Goal: Information Seeking & Learning: Understand process/instructions

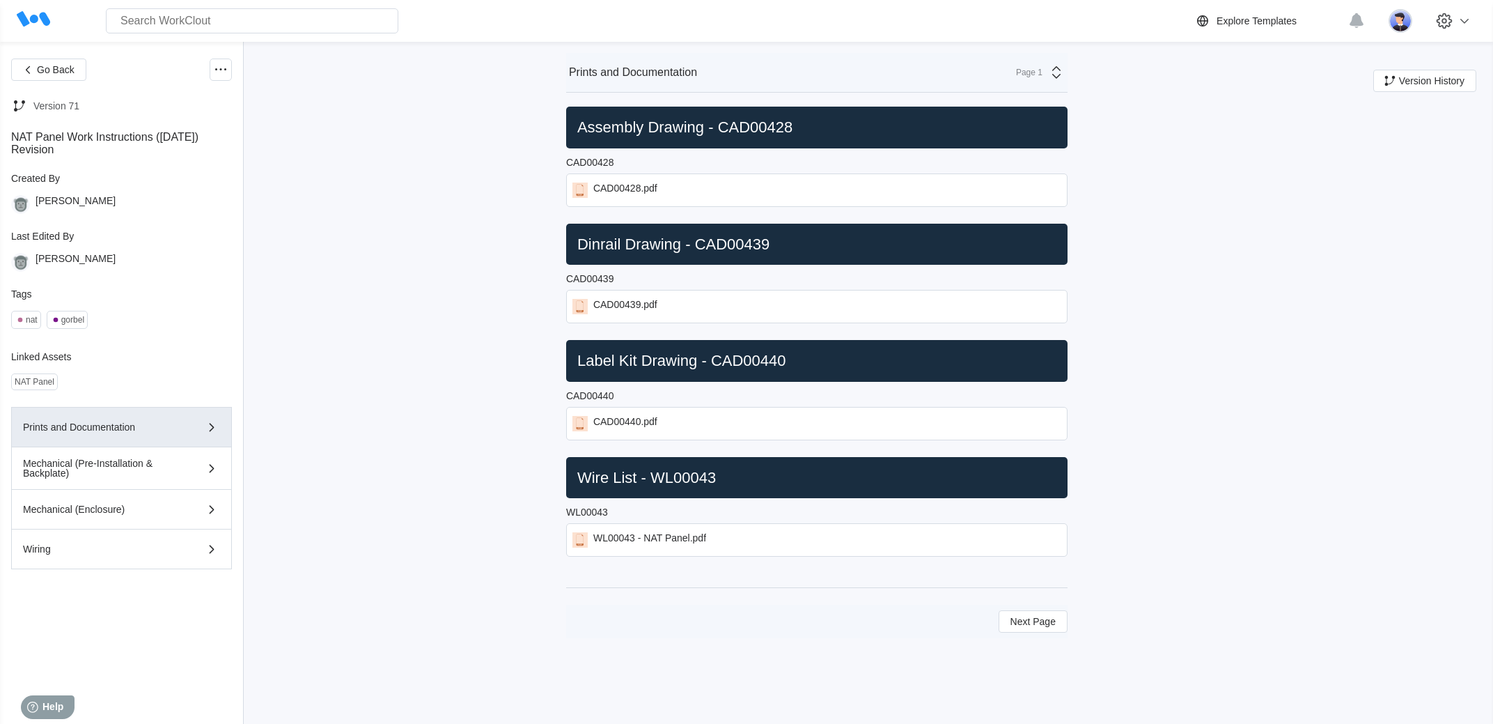
click at [387, 191] on div "Go Back Version 71 NAT Panel Work Instructions ([DATE]) Revision Created By [PE…" at bounding box center [746, 383] width 1493 height 682
drag, startPoint x: 628, startPoint y: 601, endPoint x: 374, endPoint y: 511, distance: 269.8
click at [374, 511] on div "Go Back Version 71 NAT Panel Work Instructions ([DATE]) Revision Created By [PE…" at bounding box center [746, 383] width 1493 height 682
click at [352, 466] on div "Go Back Version 71 NAT Panel Work Instructions ([DATE]) Revision Created By [PE…" at bounding box center [746, 383] width 1493 height 682
click at [126, 465] on div "Mechanical (Pre-Installation & Backplate)" at bounding box center [101, 468] width 157 height 20
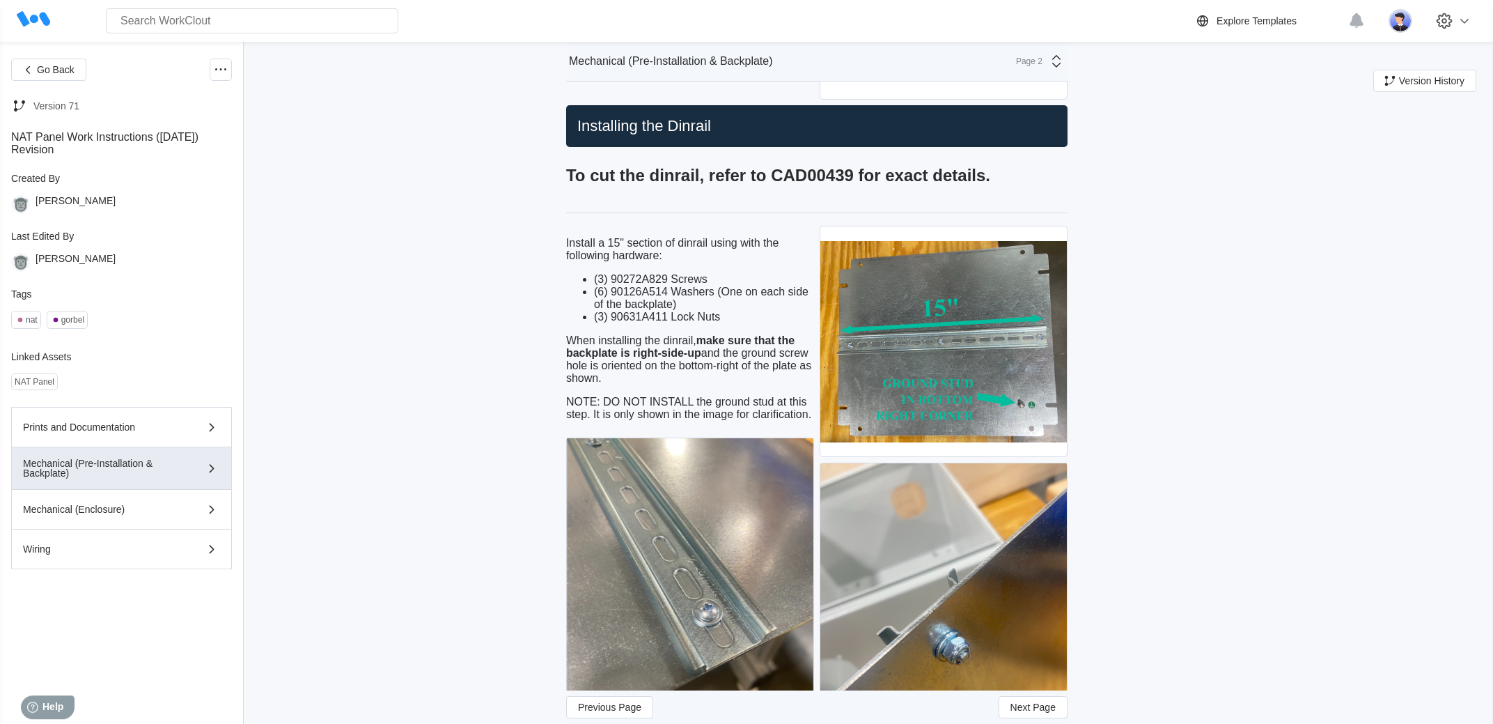
scroll to position [797, 0]
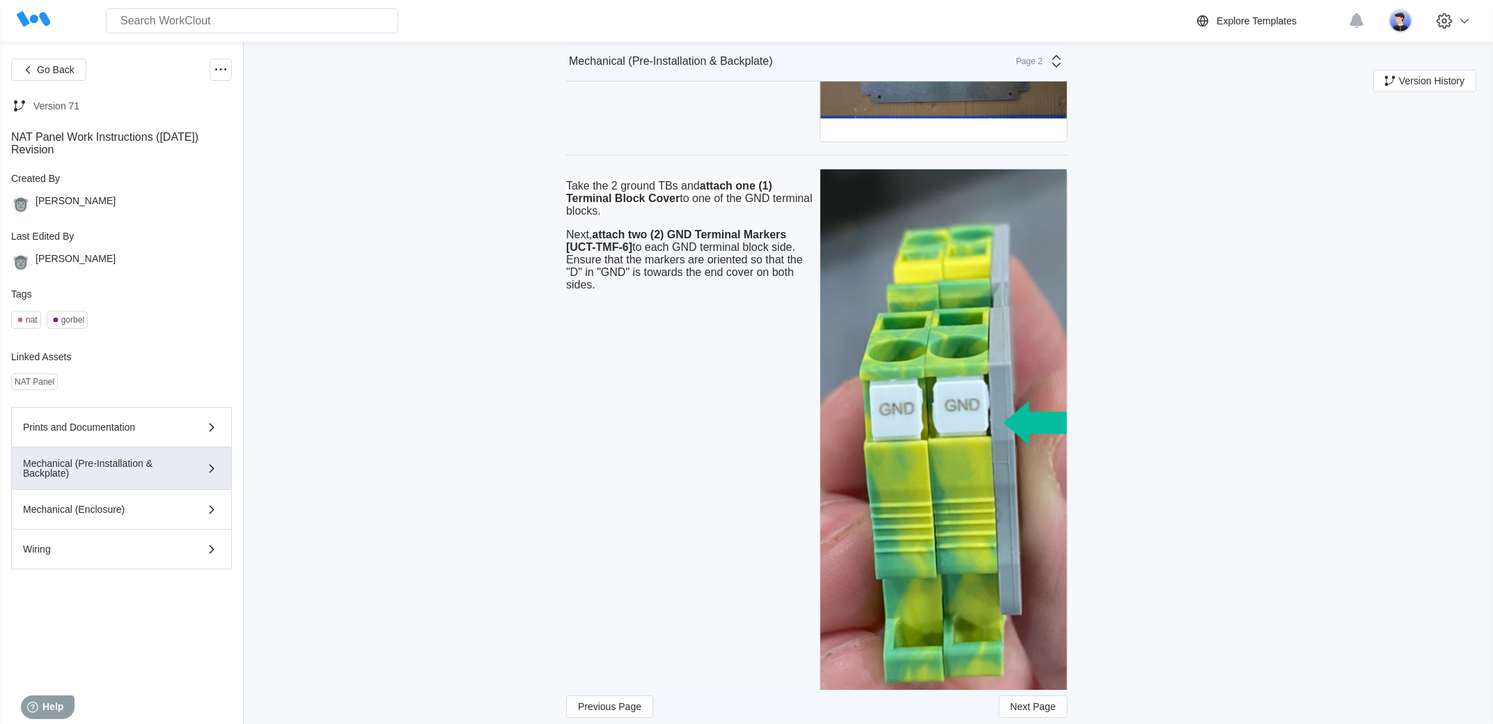
scroll to position [2057, 0]
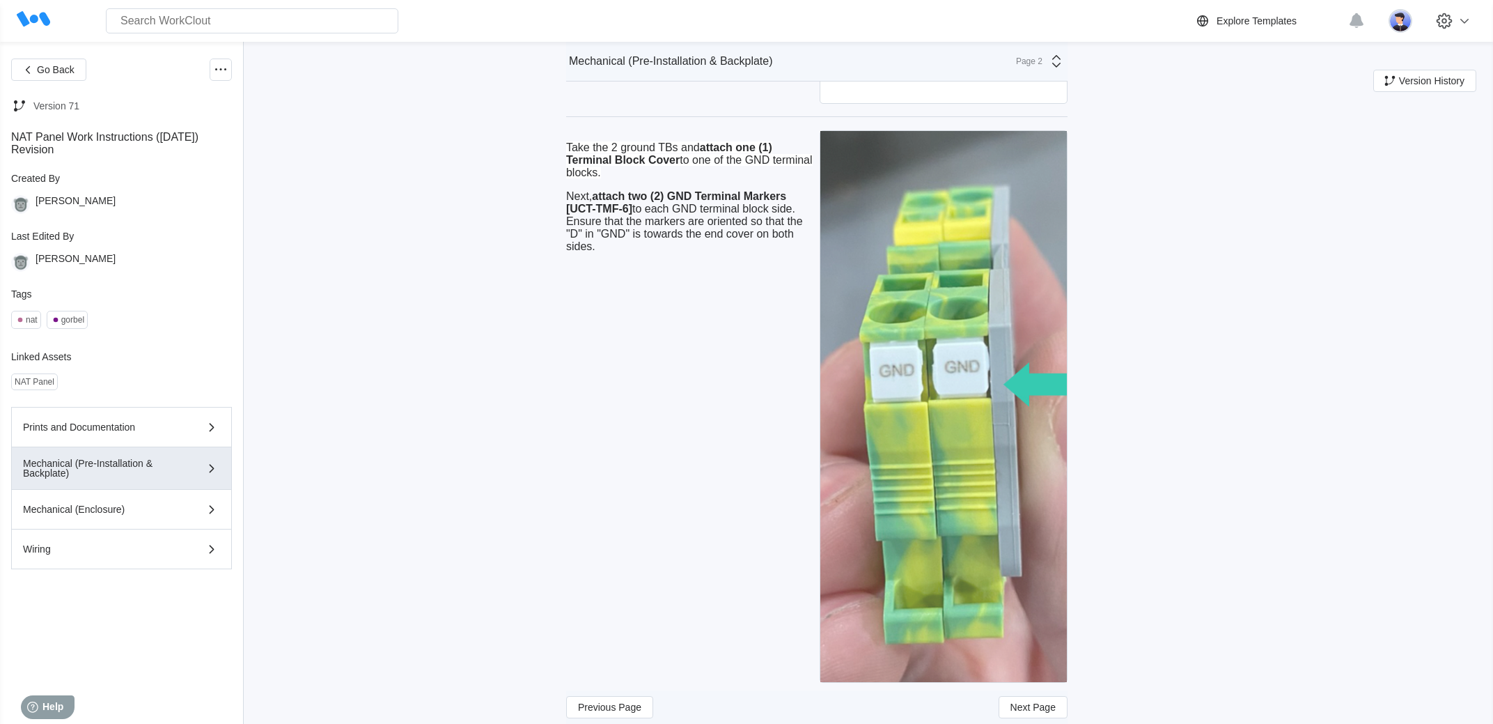
click at [837, 411] on img at bounding box center [943, 407] width 247 height 552
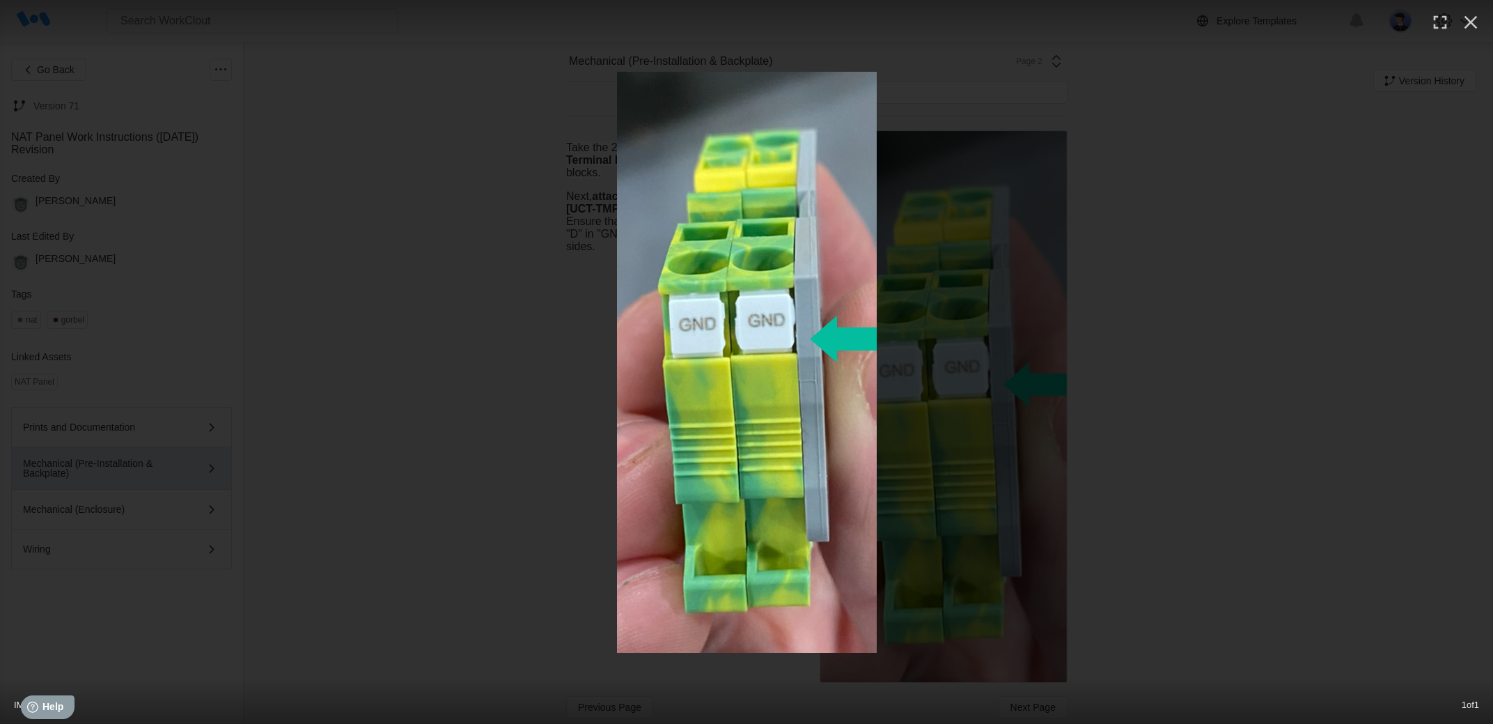
click at [1342, 325] on div at bounding box center [746, 362] width 1493 height 581
click at [1474, 33] on button "button" at bounding box center [1471, 22] width 31 height 31
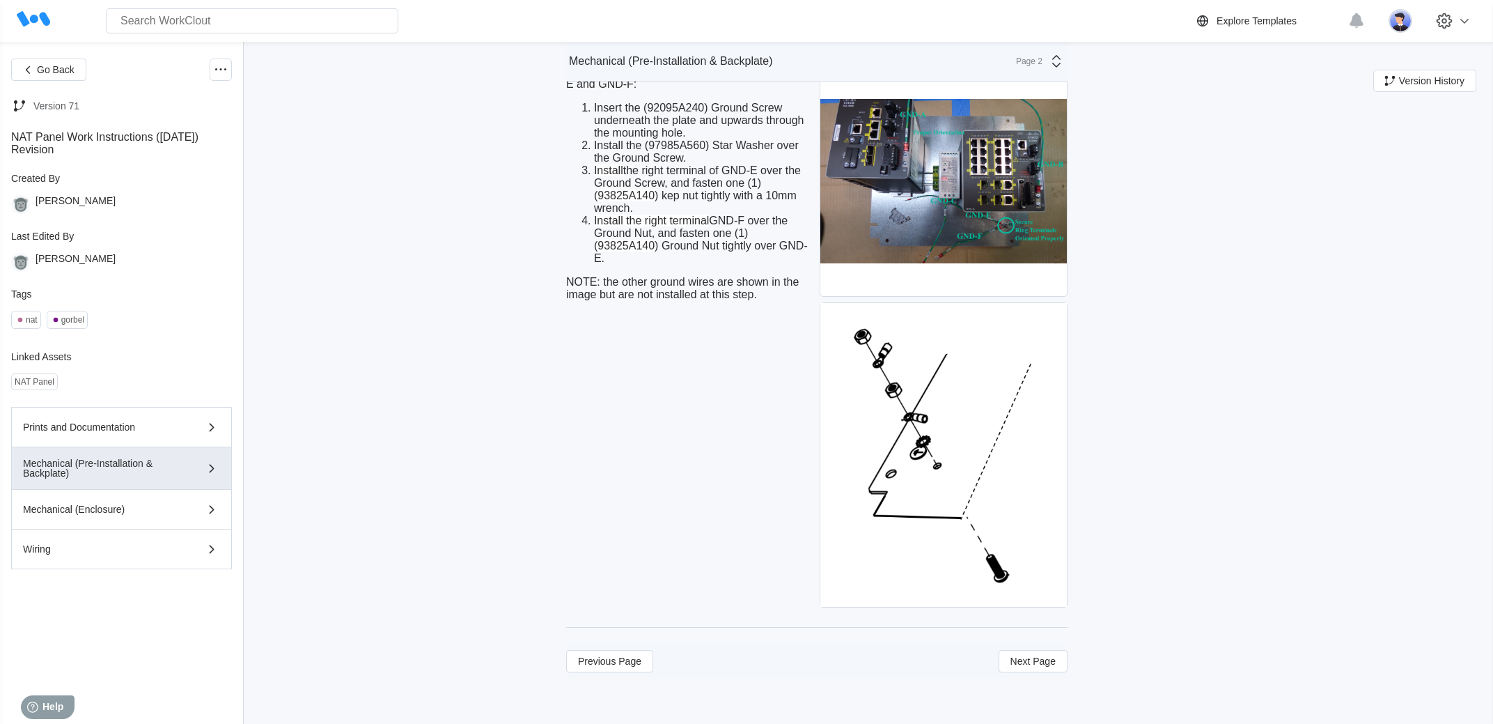
scroll to position [3677, 0]
click at [1024, 666] on span "Next Page" at bounding box center [1033, 661] width 45 height 10
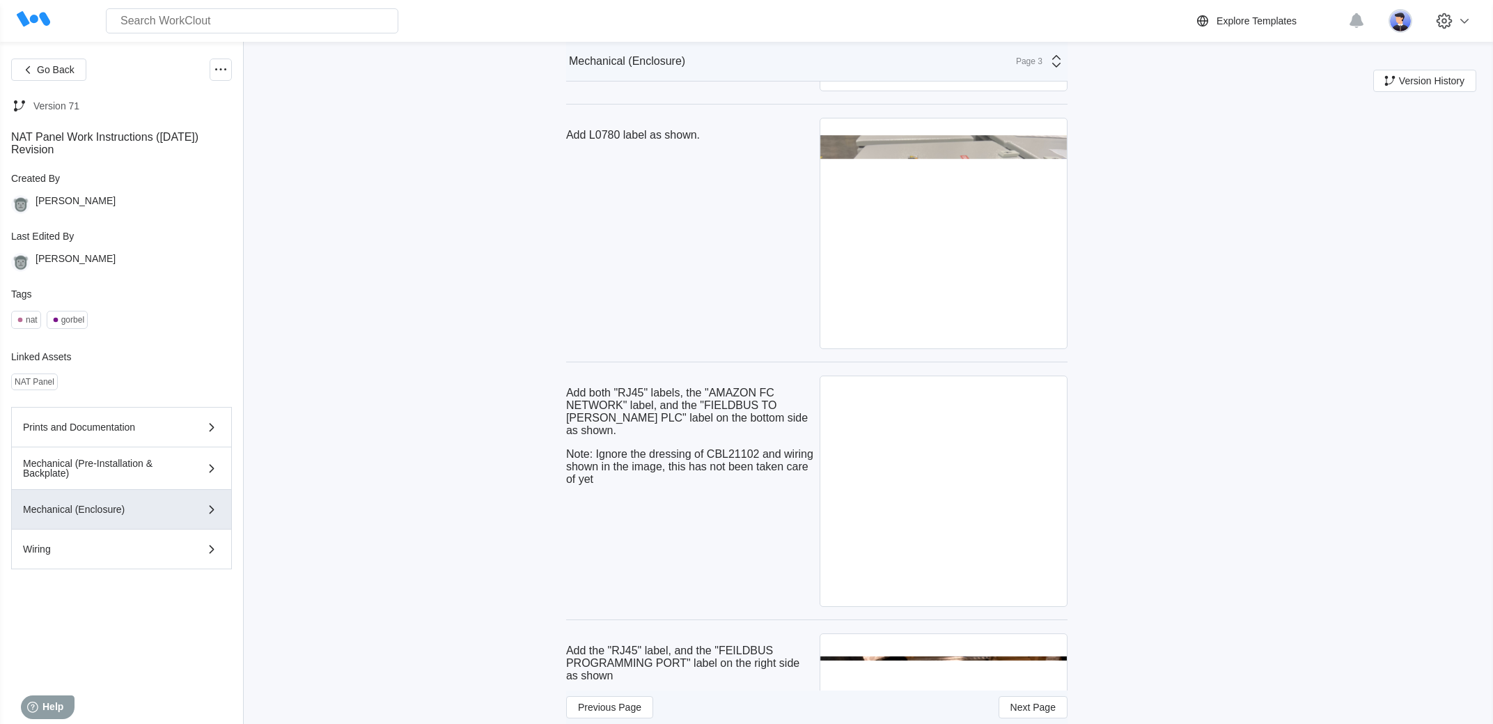
scroll to position [6272, 0]
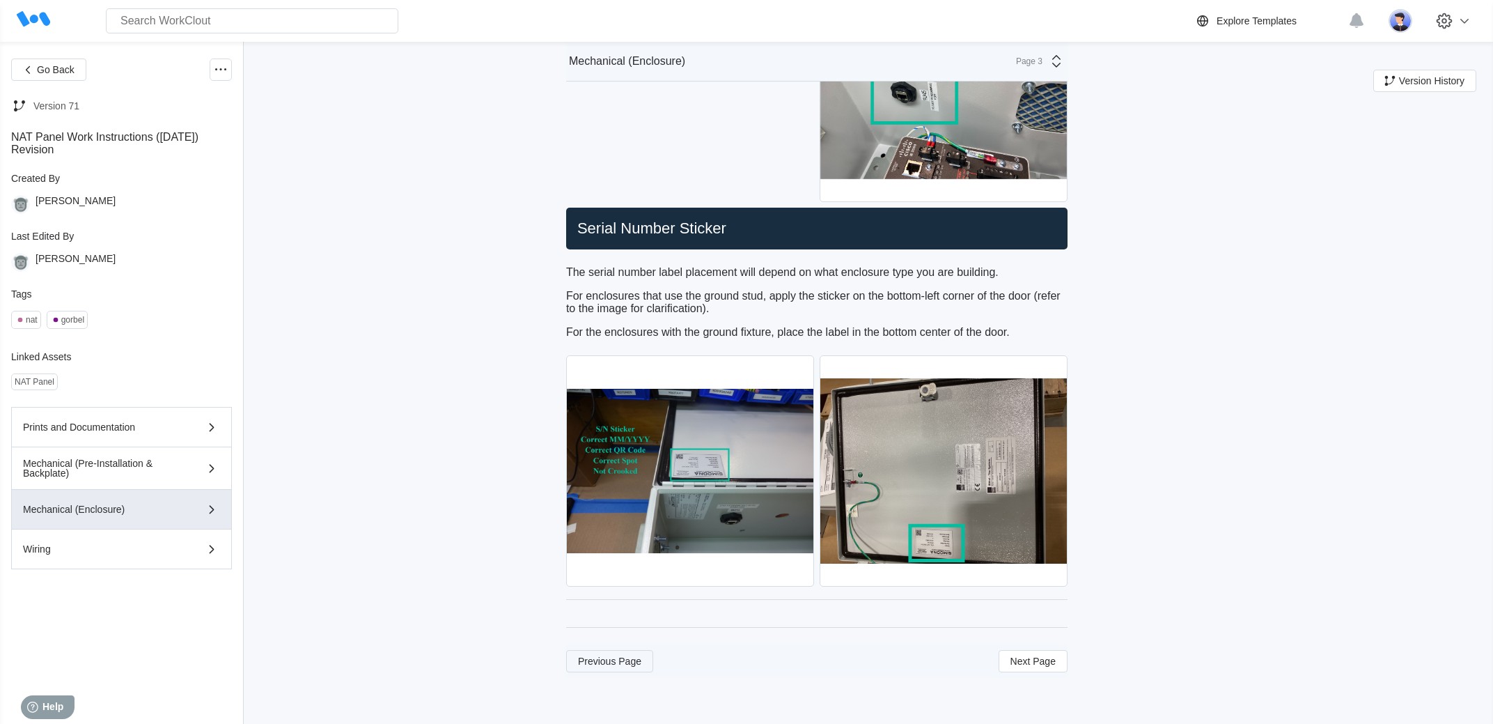
click at [602, 655] on button "Previous Page" at bounding box center [609, 661] width 87 height 22
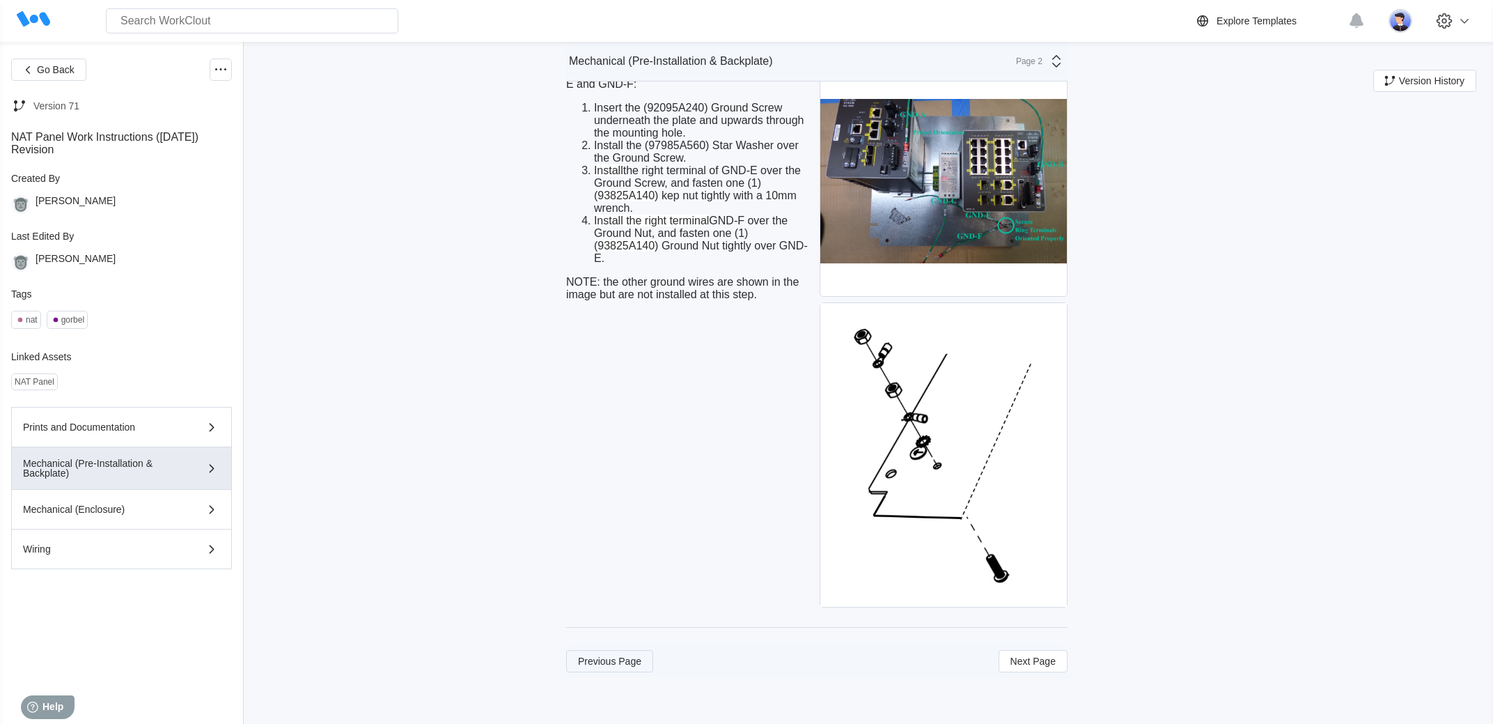
scroll to position [3684, 0]
click at [604, 667] on button "Previous Page" at bounding box center [609, 661] width 87 height 22
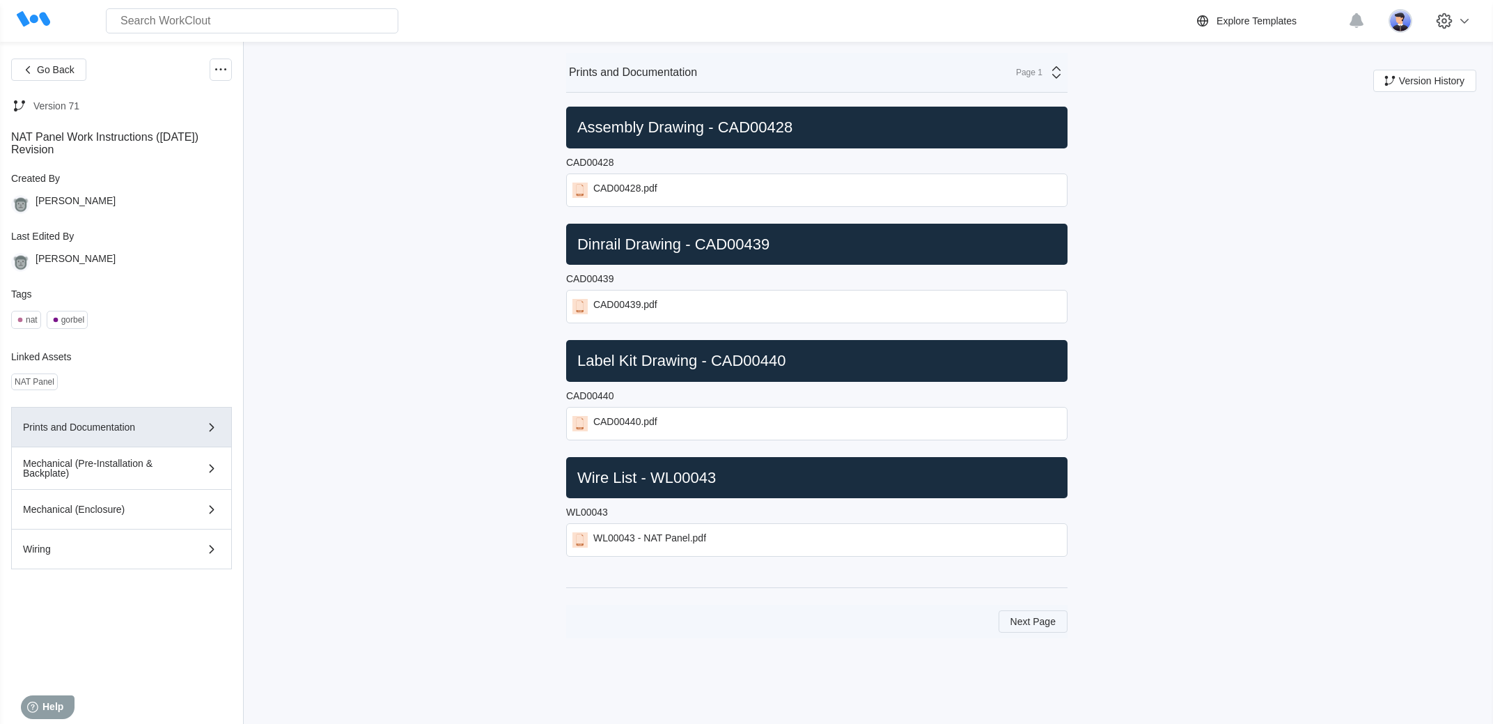
click at [1034, 623] on span "Next Page" at bounding box center [1033, 621] width 45 height 10
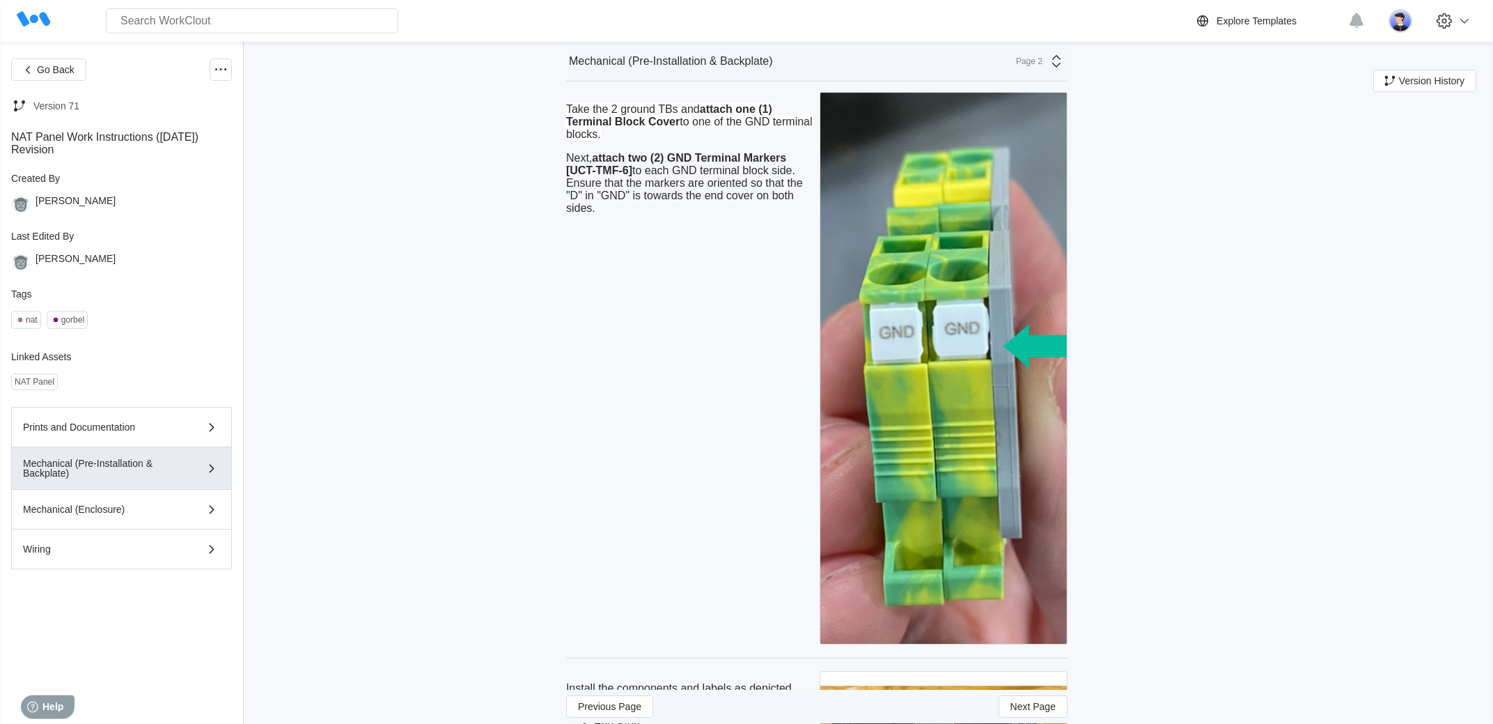
scroll to position [2091, 0]
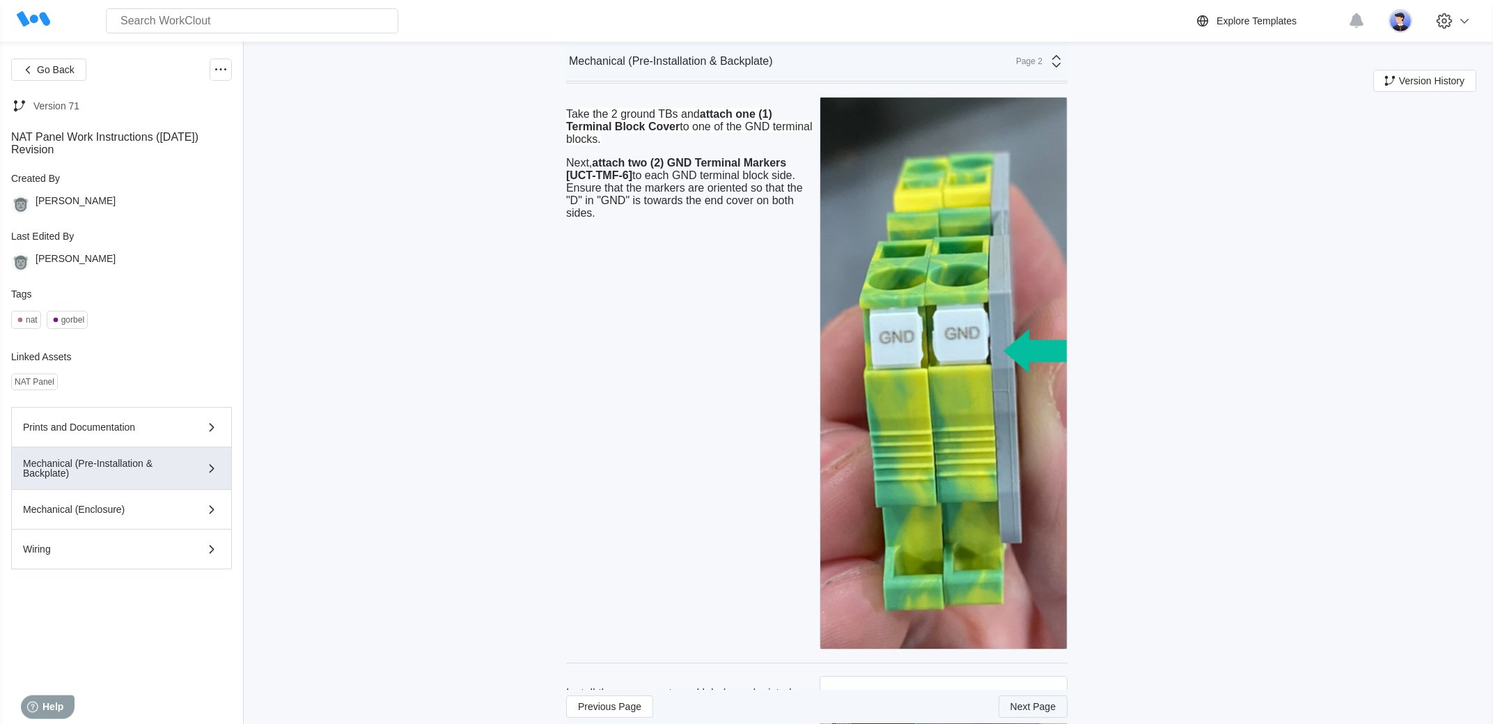
click at [1022, 696] on button "Next Page" at bounding box center [1033, 707] width 69 height 22
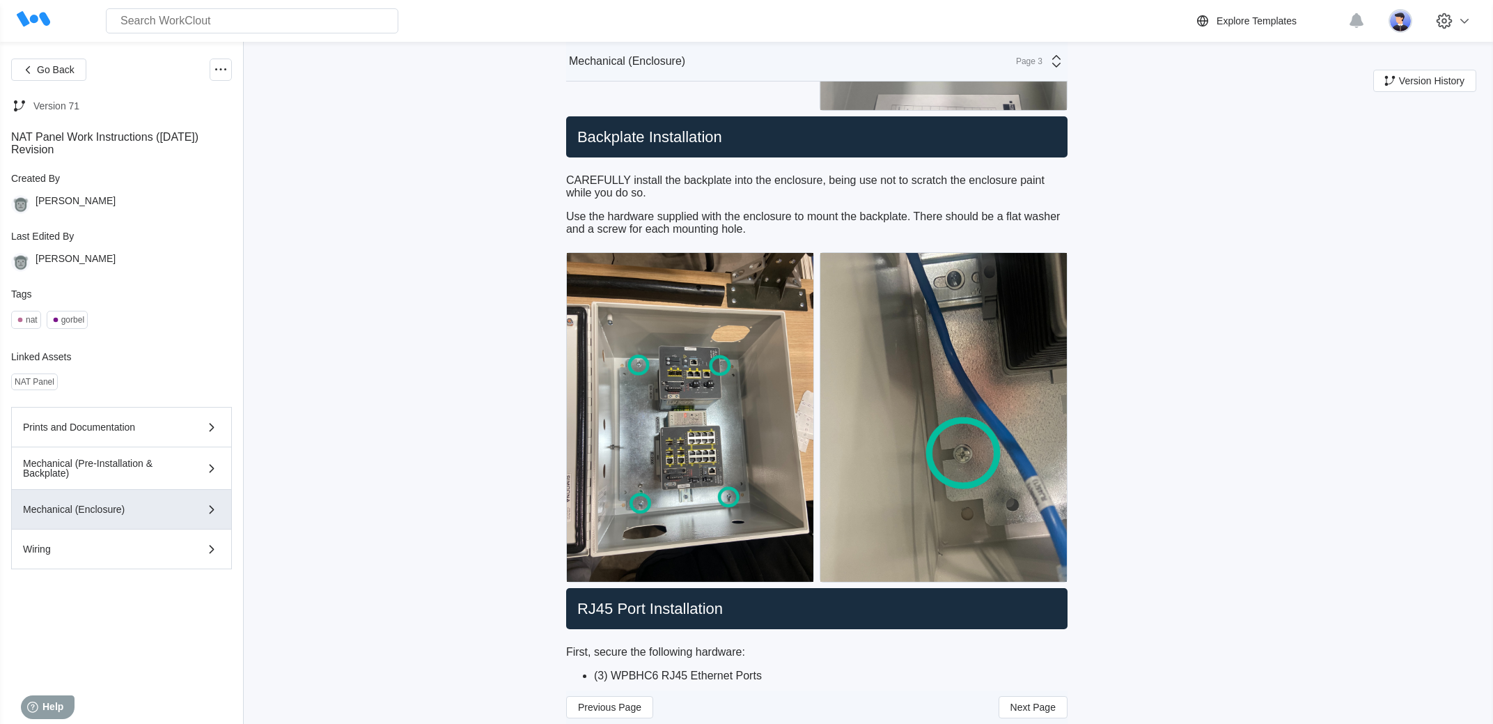
scroll to position [976, 0]
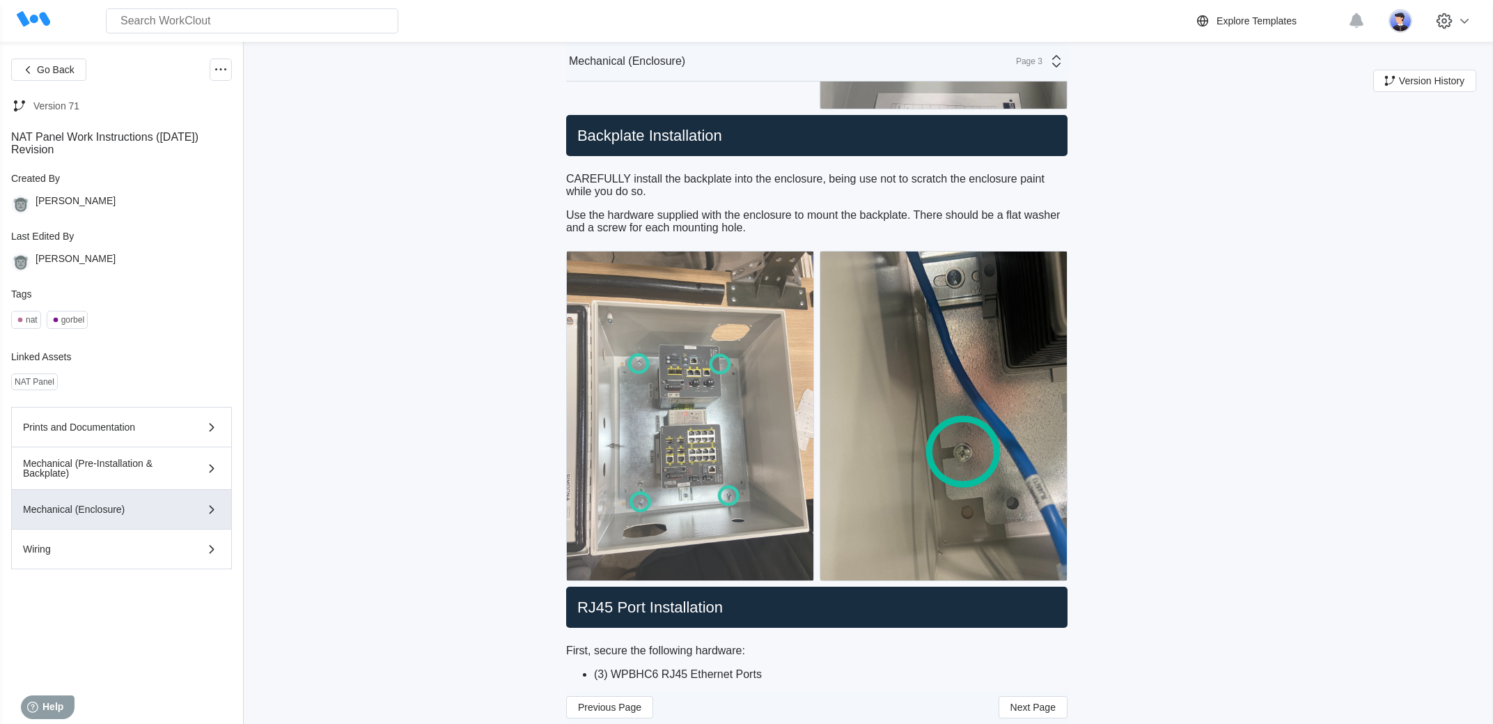
click at [704, 500] on img at bounding box center [690, 415] width 247 height 329
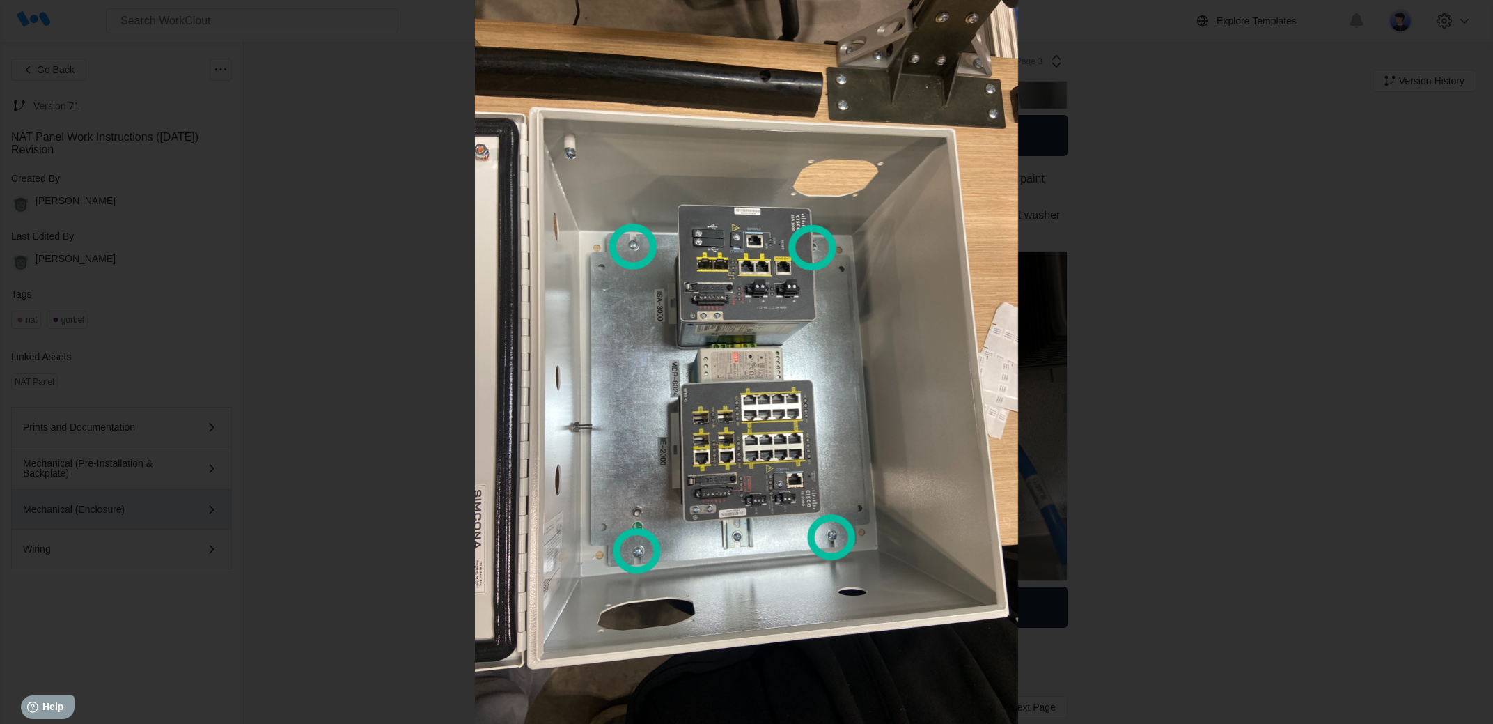
click at [1319, 391] on div at bounding box center [746, 362] width 1493 height 724
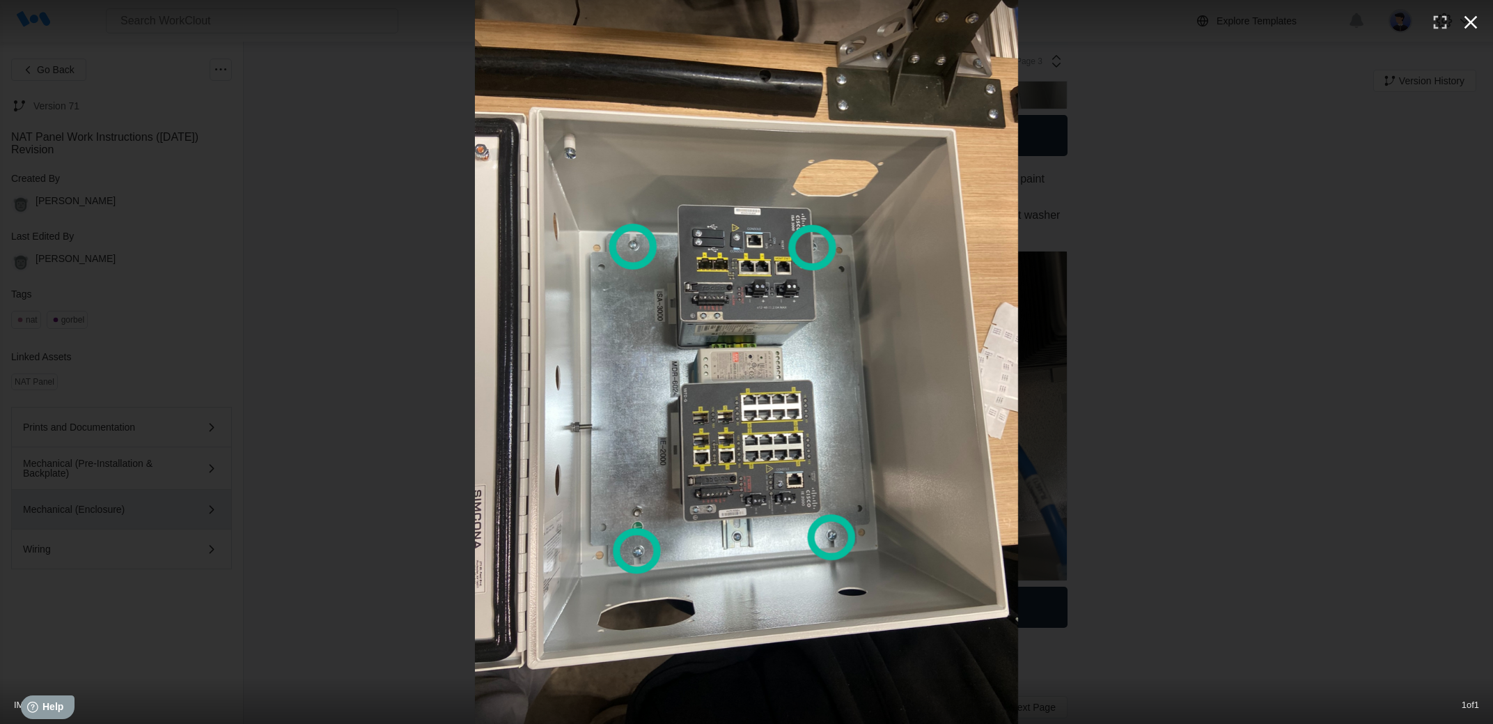
click at [1463, 35] on button "button" at bounding box center [1471, 22] width 31 height 31
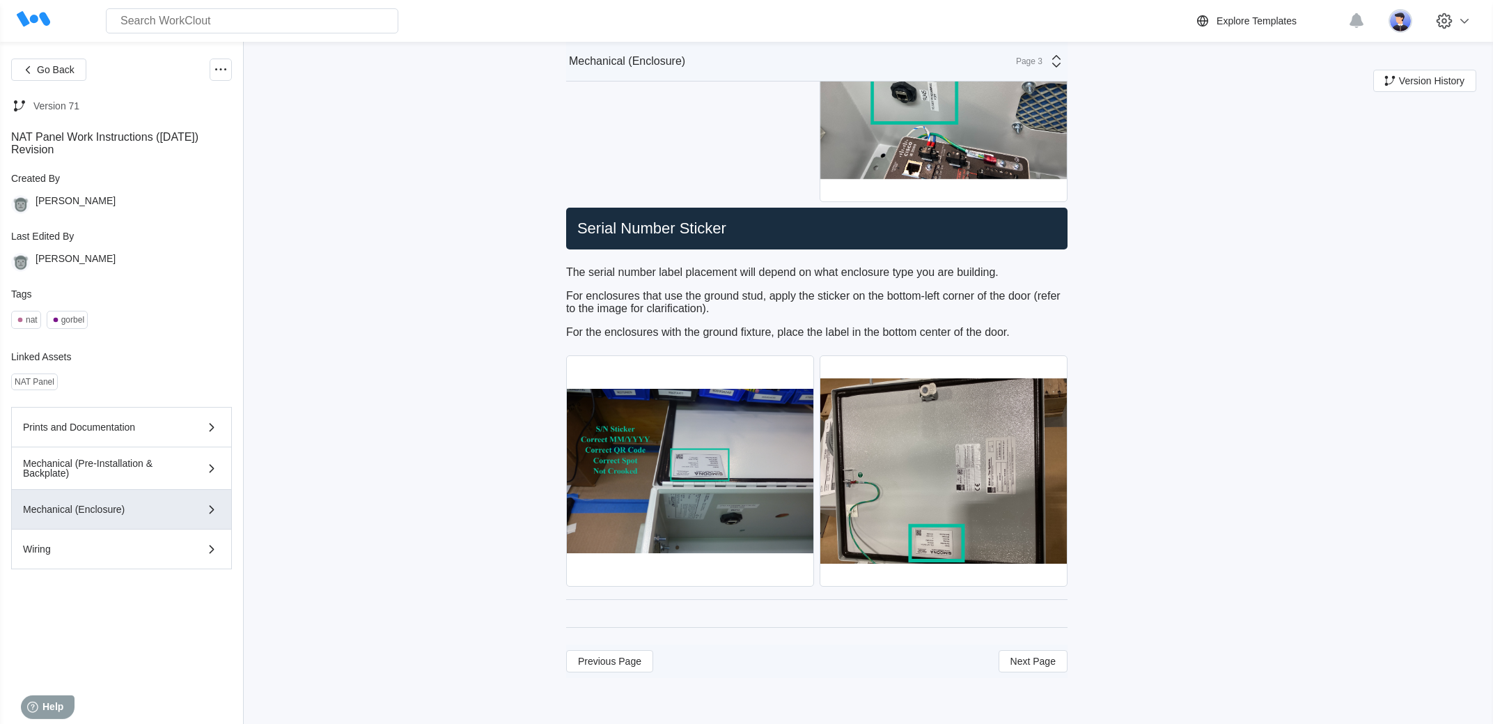
scroll to position [6230, 0]
click at [1040, 672] on button "Next Page" at bounding box center [1033, 661] width 69 height 22
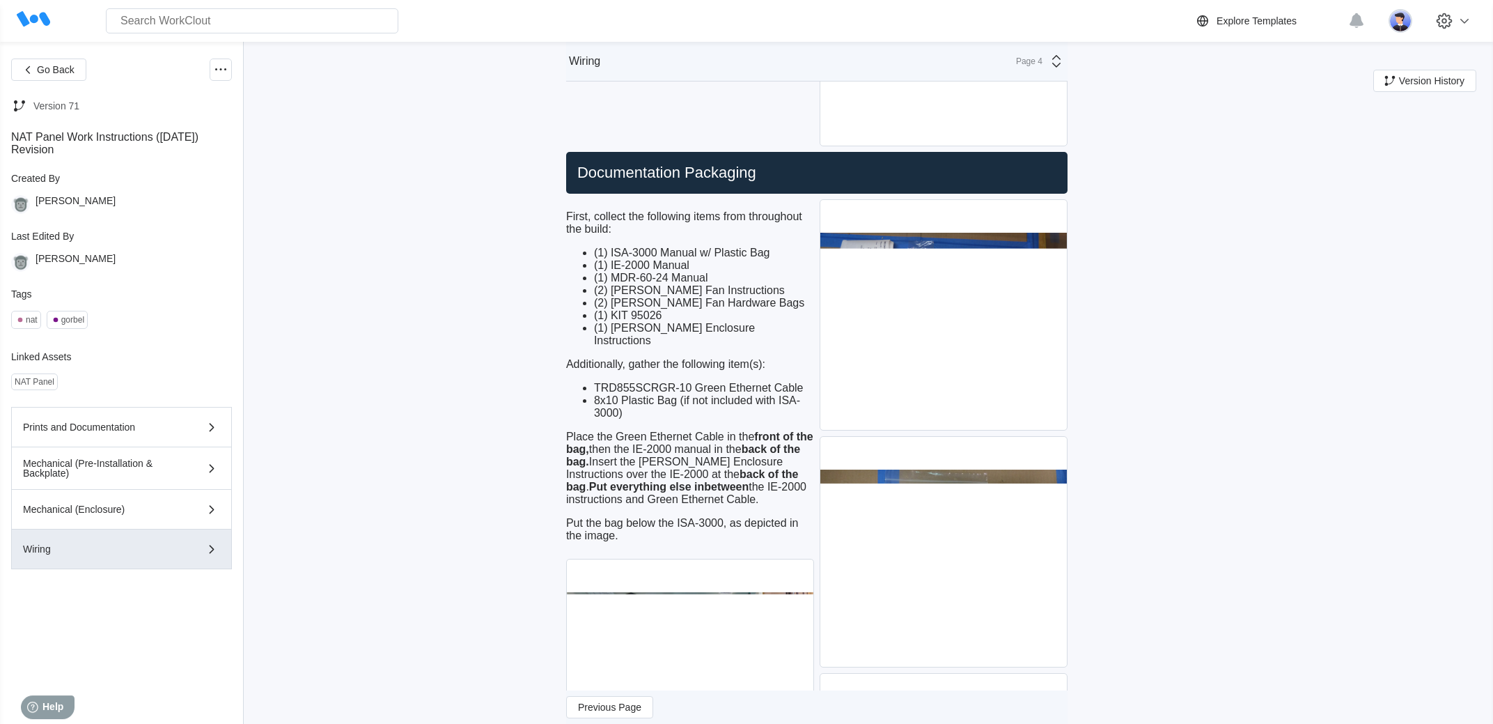
scroll to position [8502, 0]
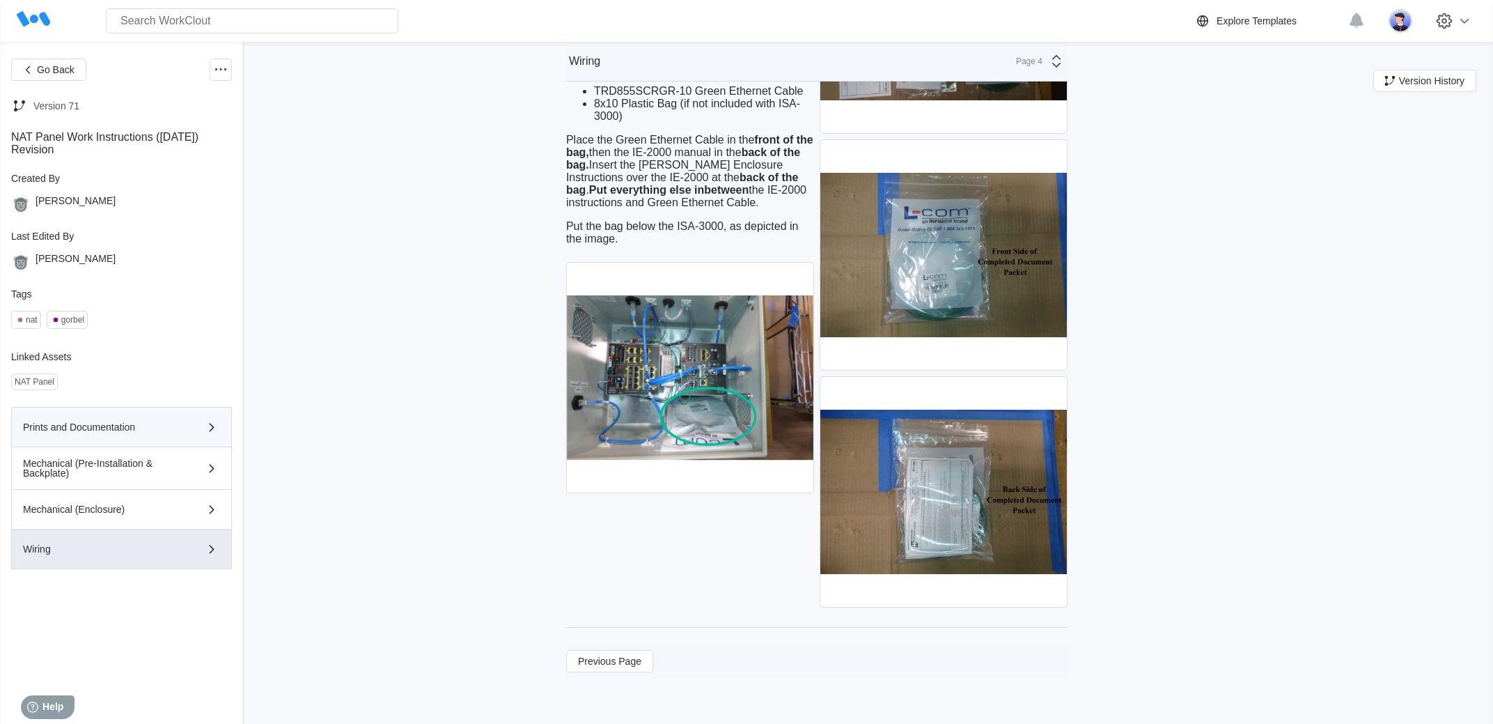
click at [141, 442] on button "Prints and Documentation" at bounding box center [121, 427] width 221 height 40
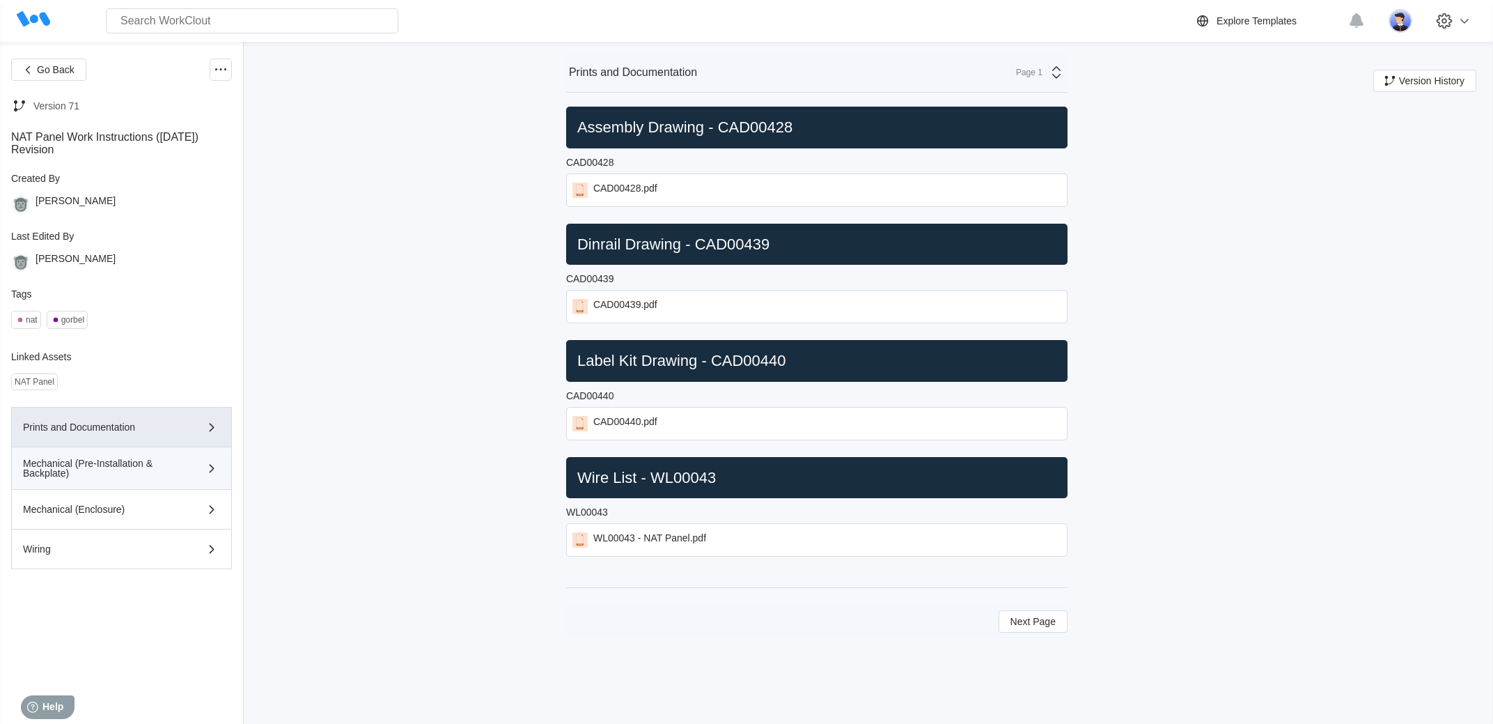
click at [178, 477] on div "Mechanical (Pre-Installation & Backplate)" at bounding box center [101, 468] width 157 height 20
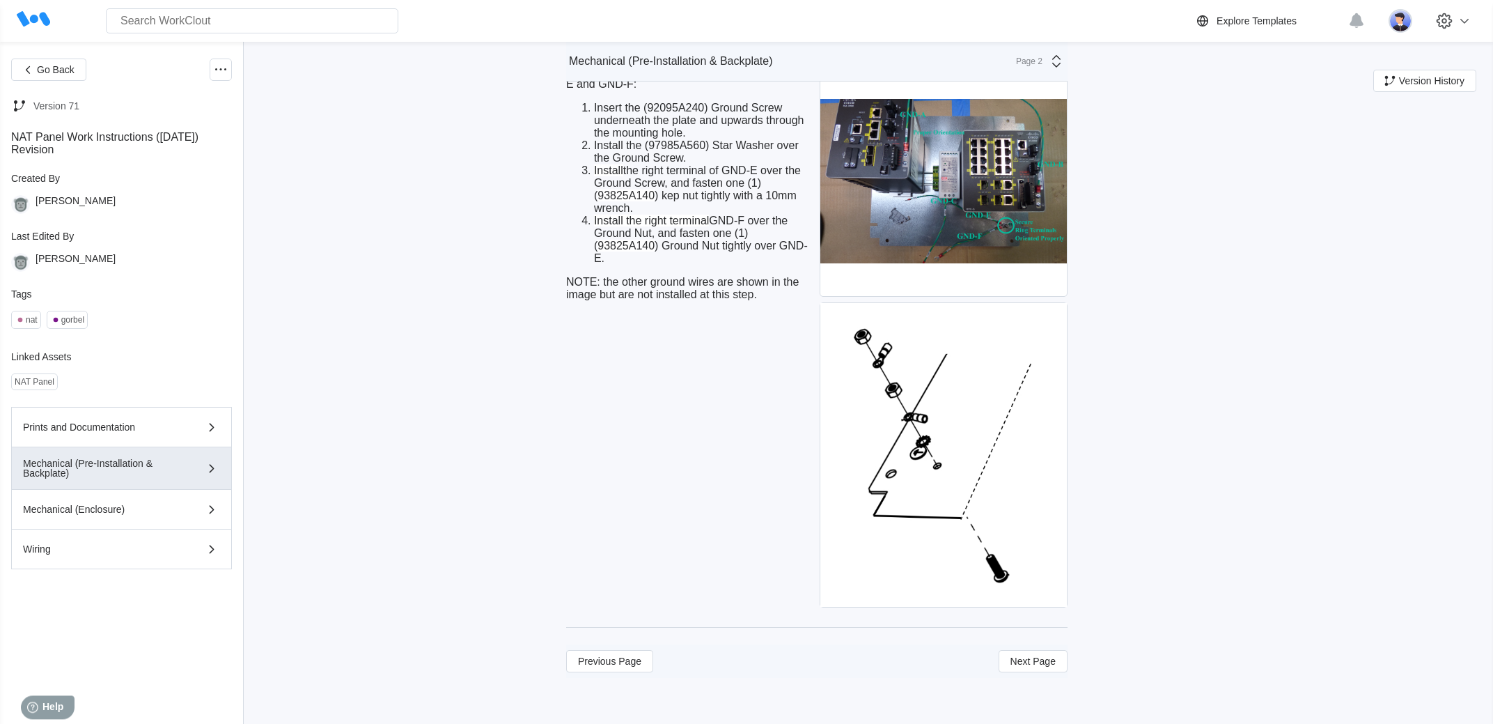
scroll to position [3684, 0]
click at [1038, 660] on span "Next Page" at bounding box center [1033, 661] width 45 height 10
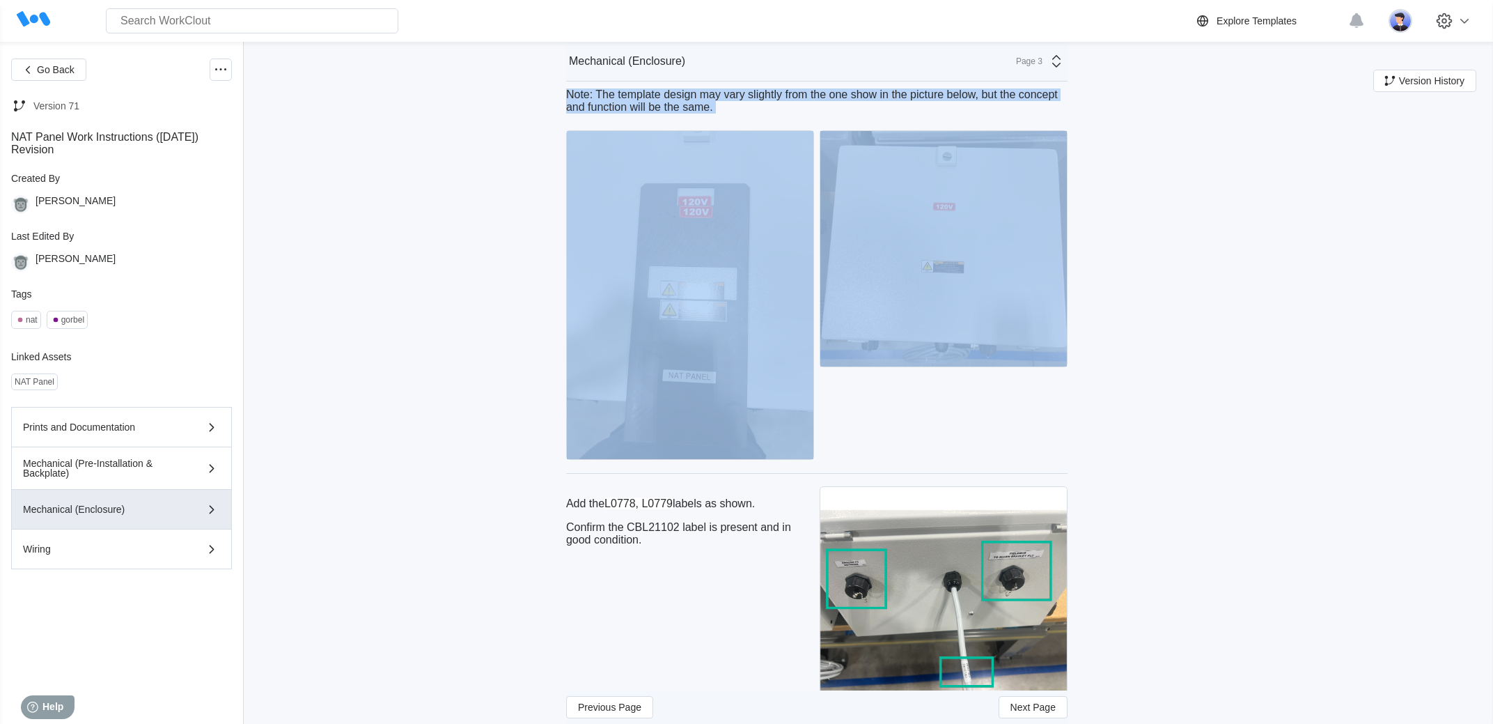
scroll to position [4815, 0]
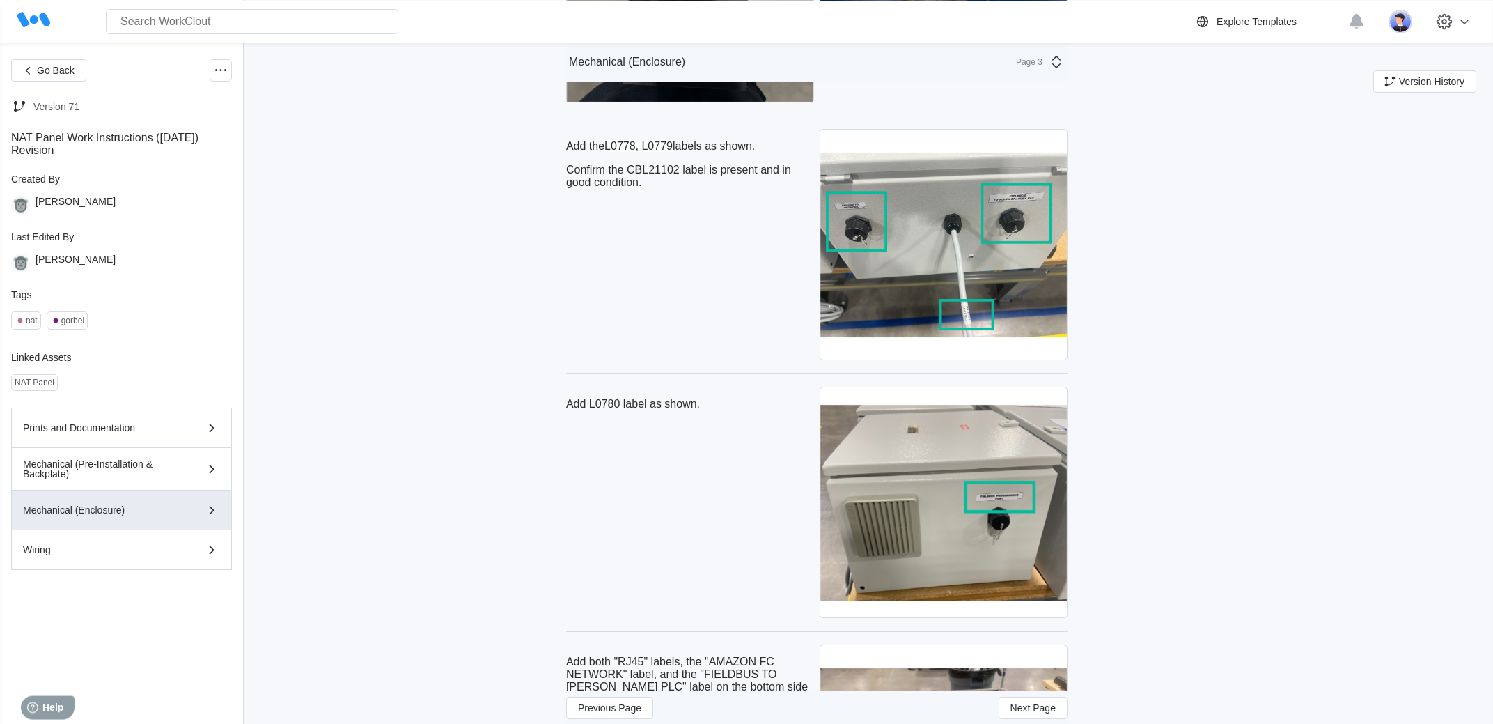
scroll to position [5277, 0]
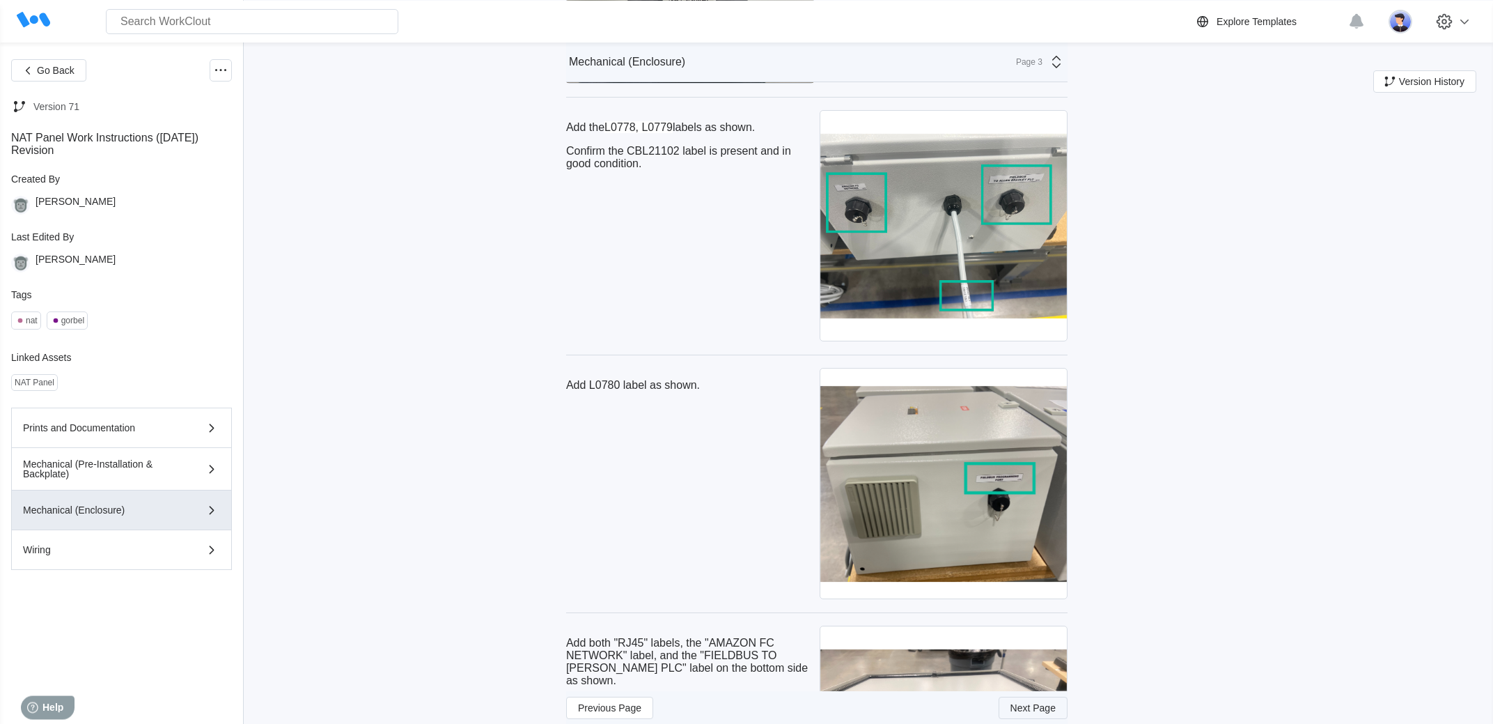
click at [1047, 706] on span "Next Page" at bounding box center [1033, 707] width 45 height 10
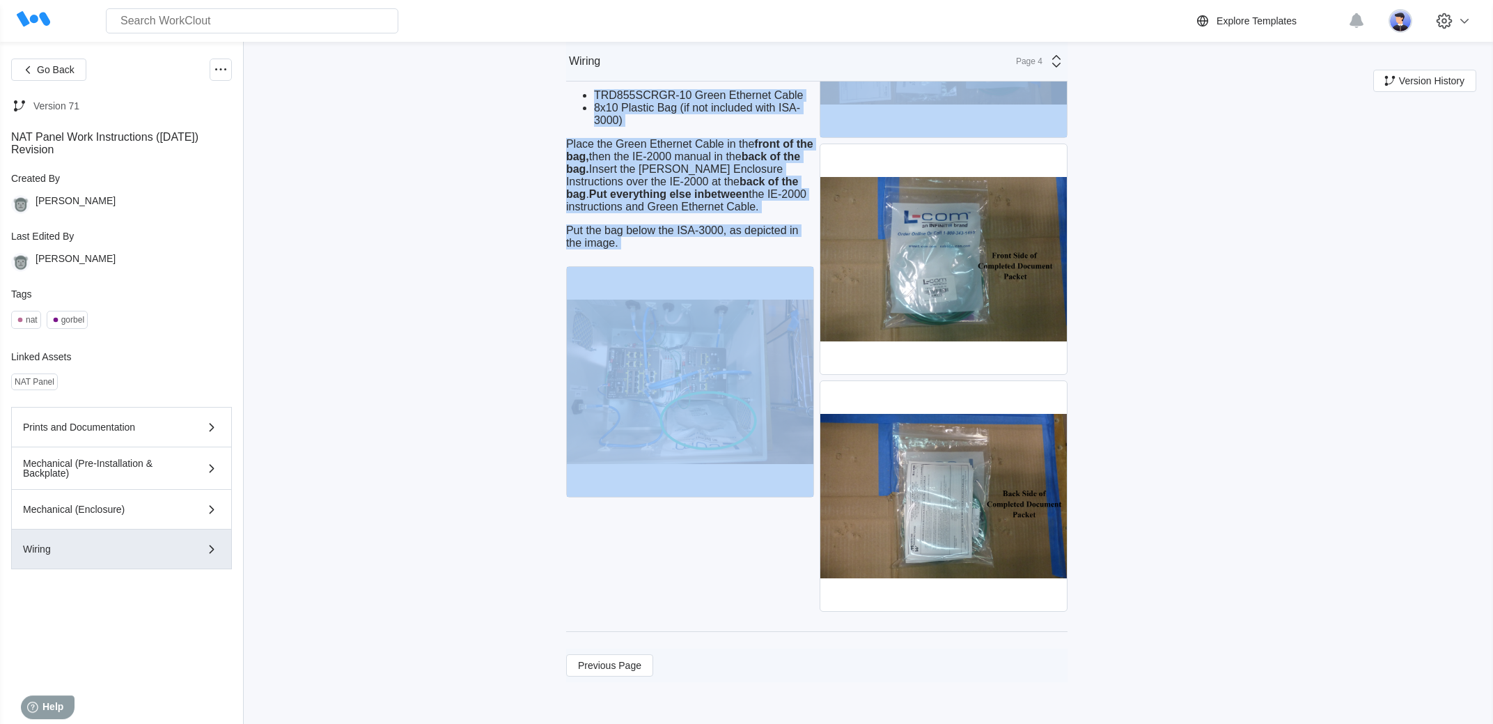
scroll to position [8502, 0]
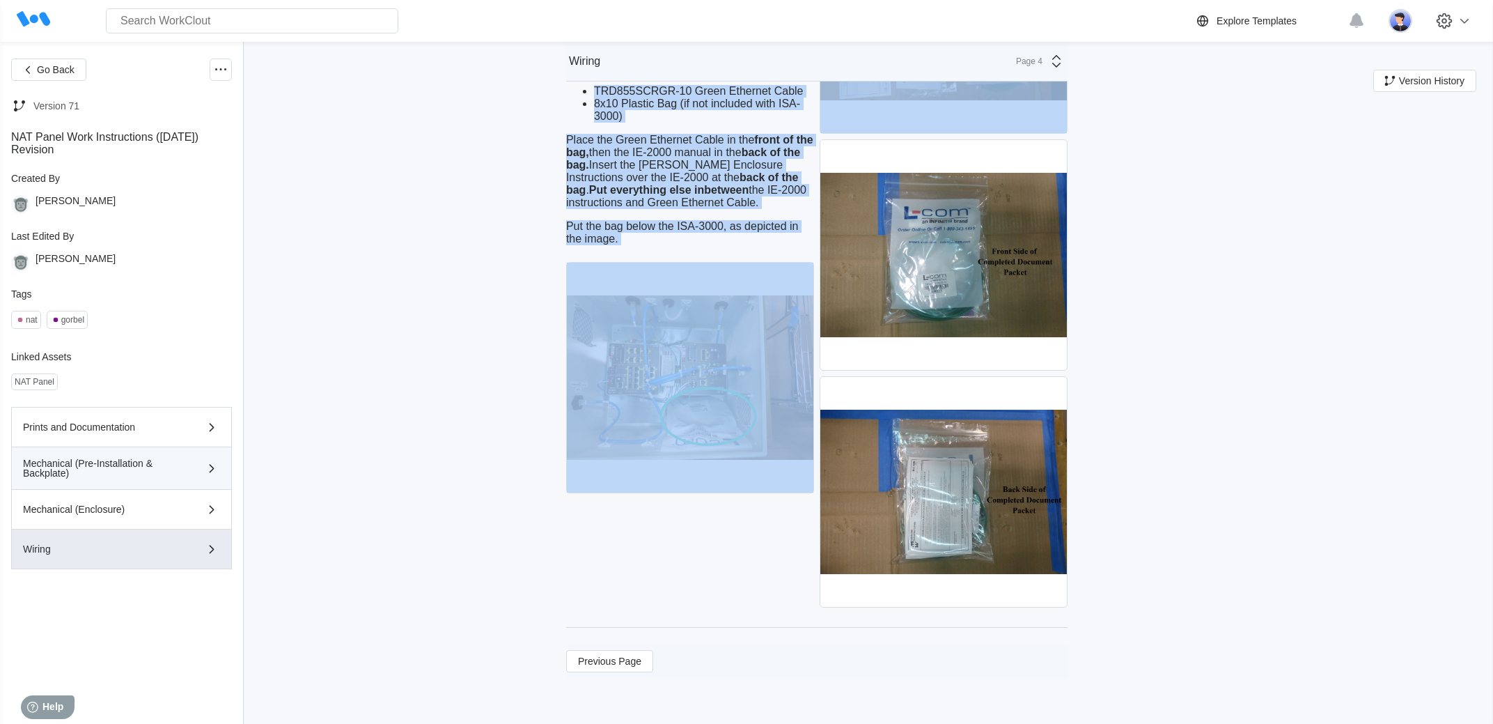
click at [176, 486] on button "Mechanical (Pre-Installation & Backplate)" at bounding box center [121, 468] width 221 height 42
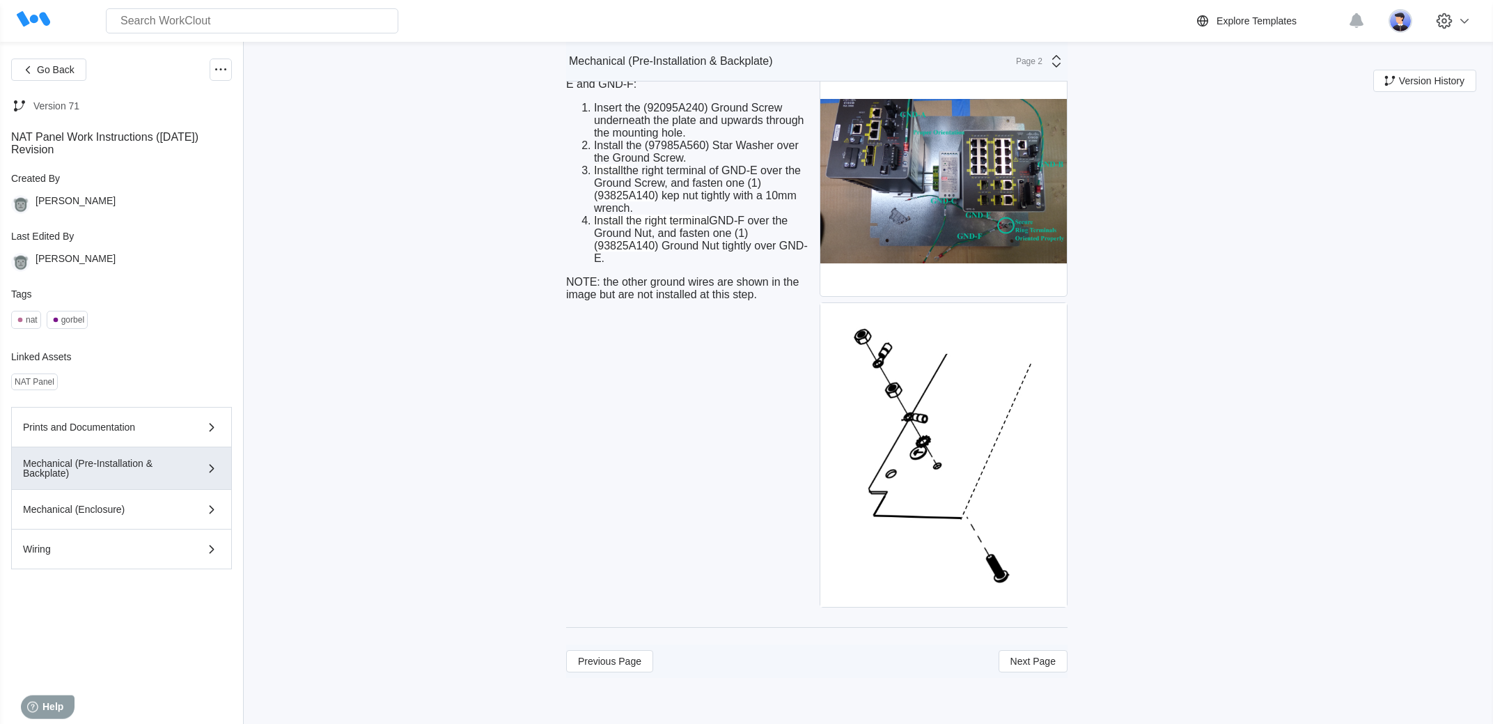
scroll to position [3684, 0]
click at [1045, 659] on span "Next Page" at bounding box center [1033, 661] width 45 height 10
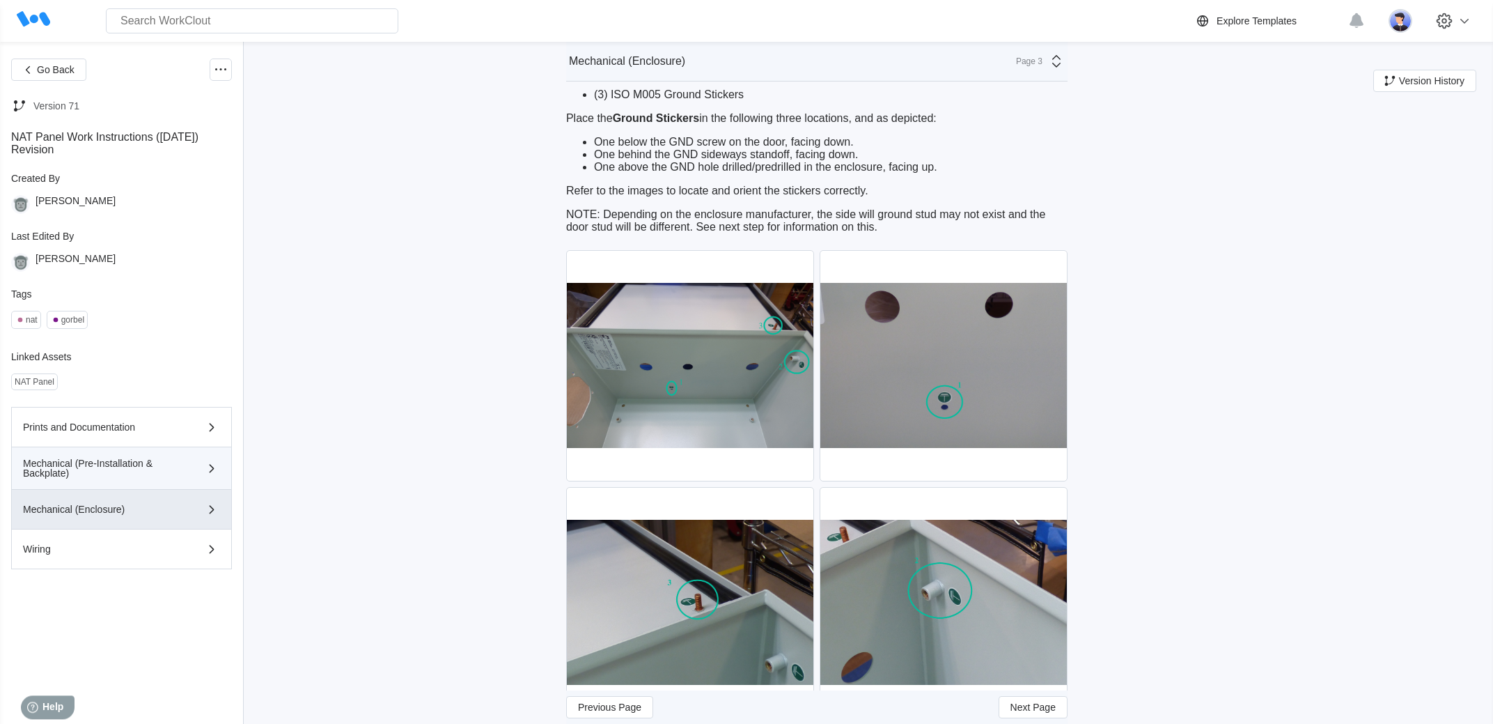
scroll to position [93, 0]
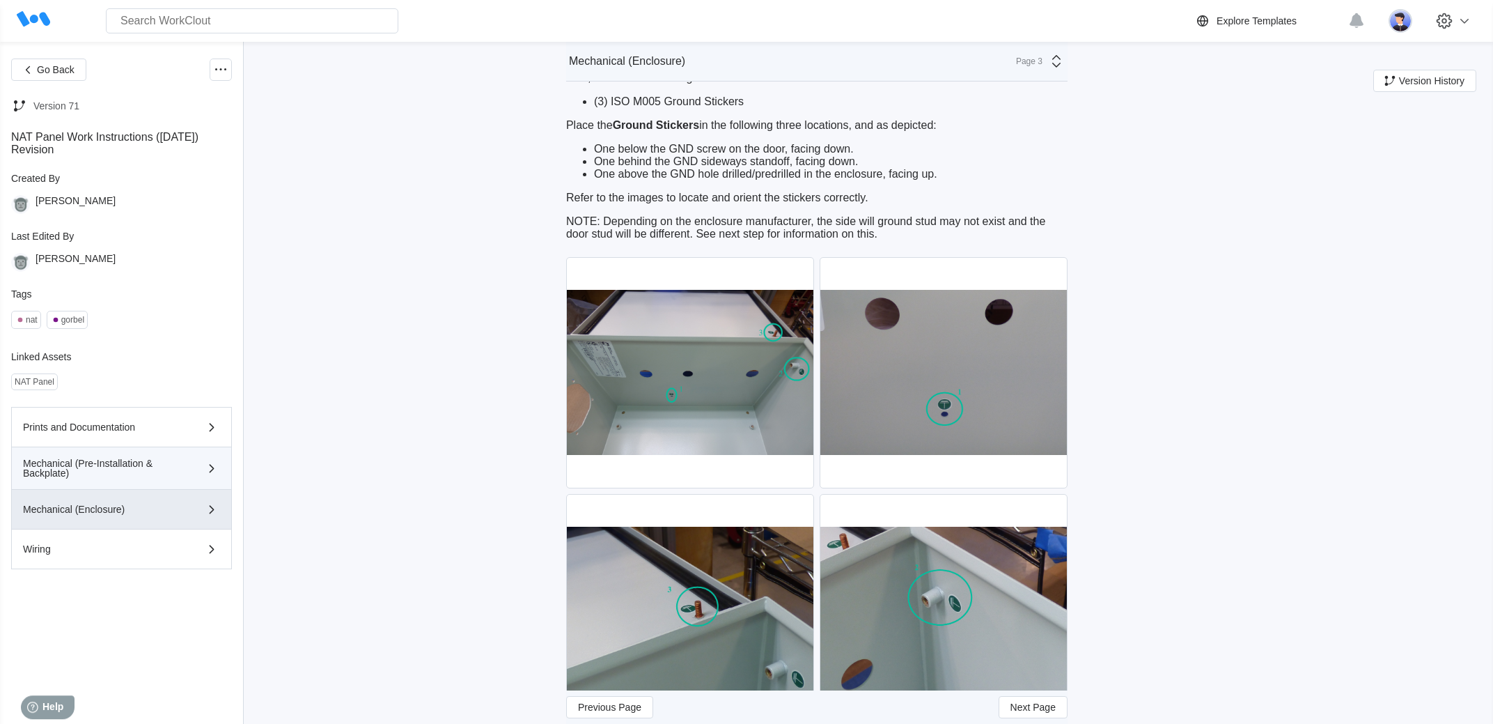
click at [171, 475] on div "Mechanical (Pre-Installation & Backplate)" at bounding box center [101, 468] width 157 height 20
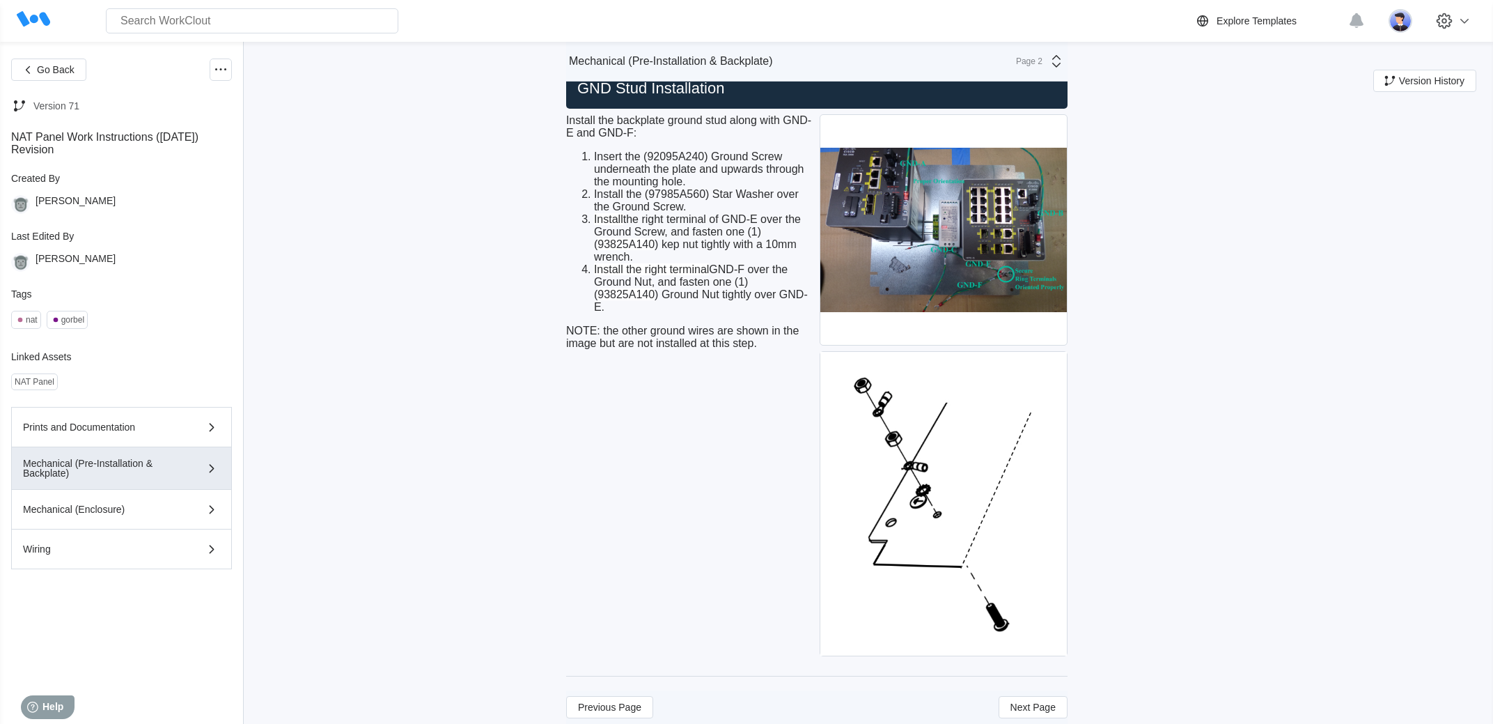
scroll to position [3600, 0]
